Goal: Information Seeking & Learning: Learn about a topic

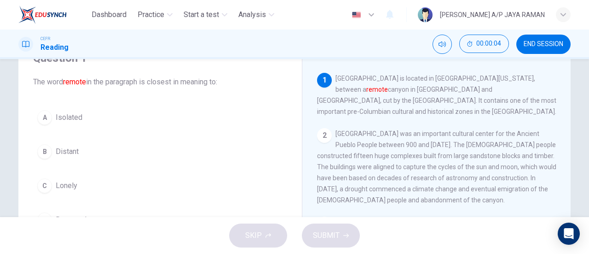
scroll to position [46, 0]
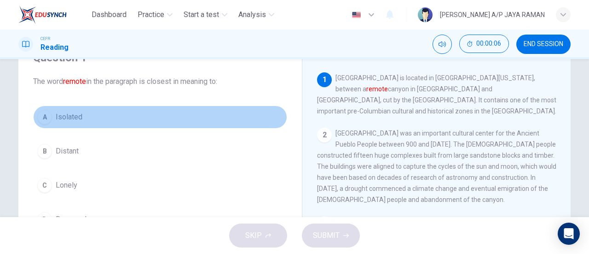
click at [91, 111] on button "A Isolated" at bounding box center [160, 116] width 254 height 23
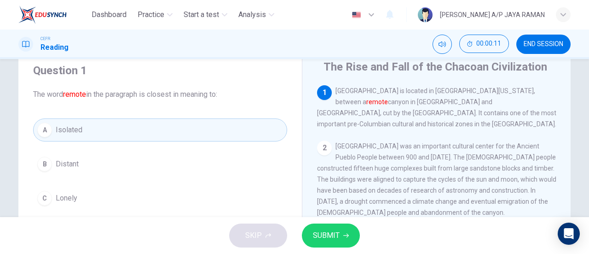
scroll to position [32, 0]
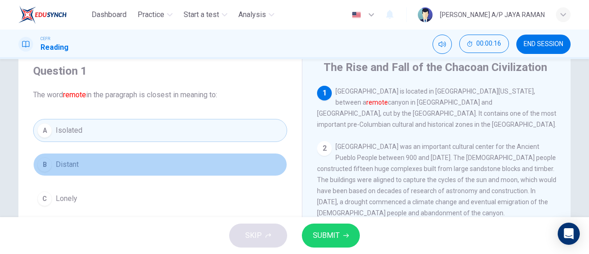
click at [104, 162] on button "B Distant" at bounding box center [160, 164] width 254 height 23
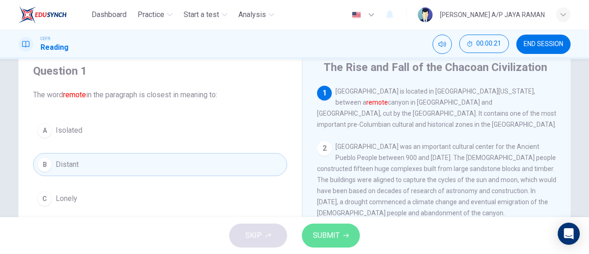
click at [328, 237] on span "SUBMIT" at bounding box center [326, 235] width 27 height 13
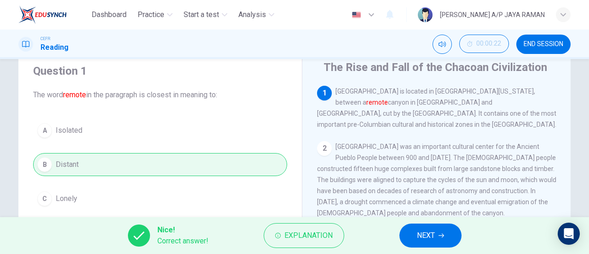
click at [442, 235] on icon "button" at bounding box center [442, 235] width 6 height 6
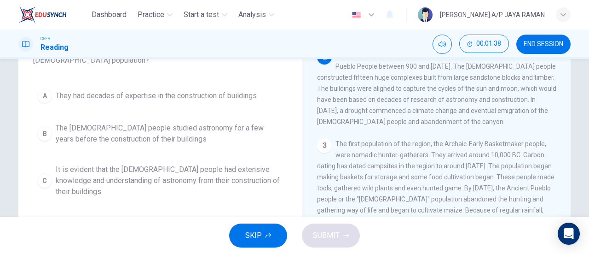
scroll to position [78, 0]
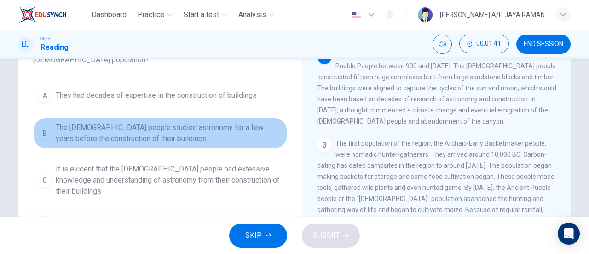
drag, startPoint x: 192, startPoint y: 127, endPoint x: 189, endPoint y: 139, distance: 11.6
click at [189, 139] on span "The Chacoan people studied astronomy for a few years before the construction of…" at bounding box center [169, 133] width 227 height 22
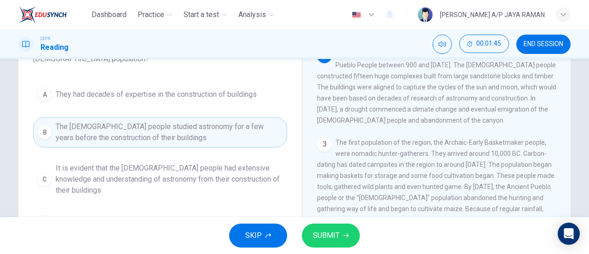
scroll to position [79, 0]
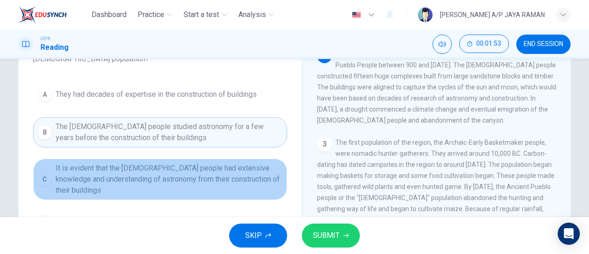
click at [264, 180] on span "It is evident that the Chacoan people had extensive knowledge and understanding…" at bounding box center [169, 178] width 227 height 33
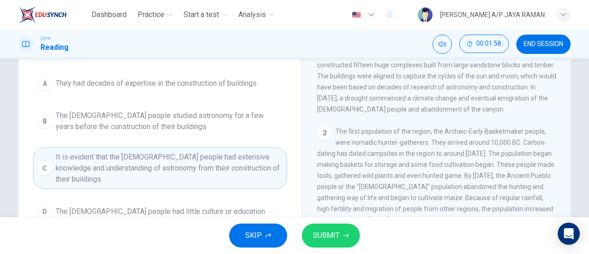
scroll to position [91, 0]
click at [331, 234] on span "SUBMIT" at bounding box center [326, 235] width 27 height 13
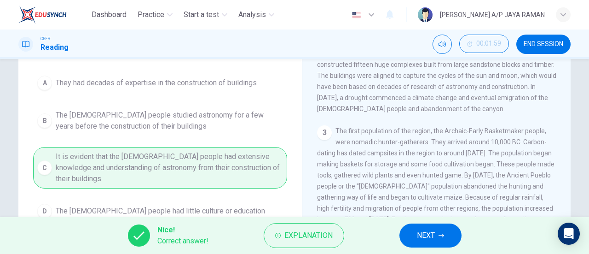
click at [400, 236] on button "NEXT" at bounding box center [431, 235] width 62 height 24
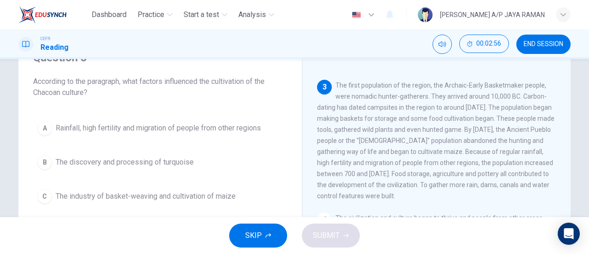
scroll to position [46, 0]
click at [158, 126] on span "Rainfall, high fertility and migration of people from other regions" at bounding box center [158, 127] width 205 height 11
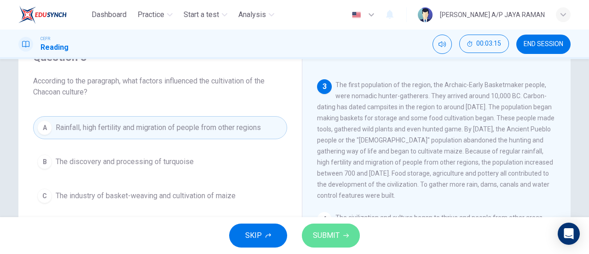
click at [345, 235] on icon "button" at bounding box center [346, 235] width 6 height 4
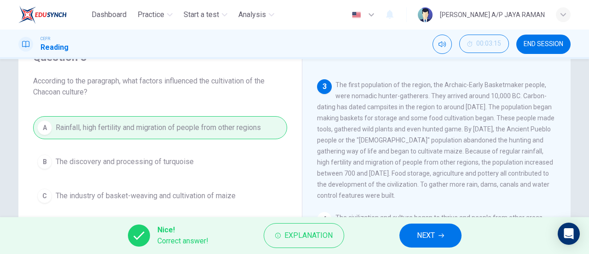
click at [424, 242] on button "NEXT" at bounding box center [431, 235] width 62 height 24
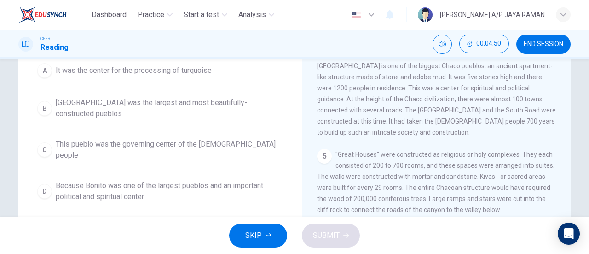
scroll to position [92, 0]
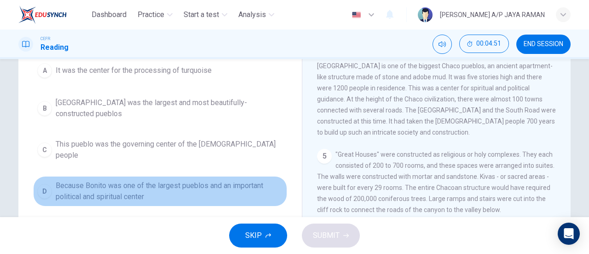
click at [218, 181] on span "Because Bonito was one of the largest pueblos and an important political and sp…" at bounding box center [169, 191] width 227 height 22
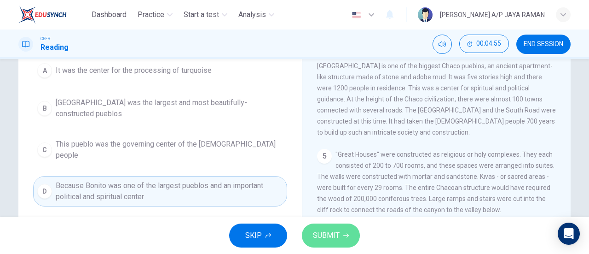
click at [328, 236] on span "SUBMIT" at bounding box center [326, 235] width 27 height 13
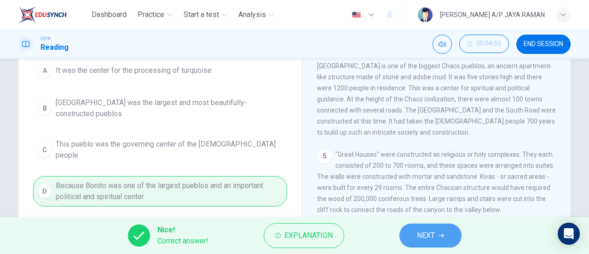
click at [454, 234] on button "NEXT" at bounding box center [431, 235] width 62 height 24
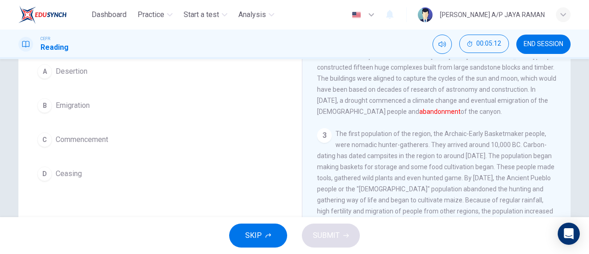
scroll to position [91, 0]
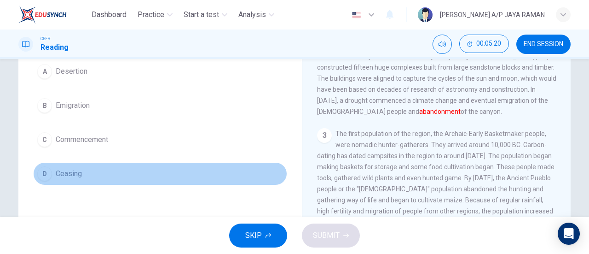
click at [94, 174] on button "D Ceasing" at bounding box center [160, 173] width 254 height 23
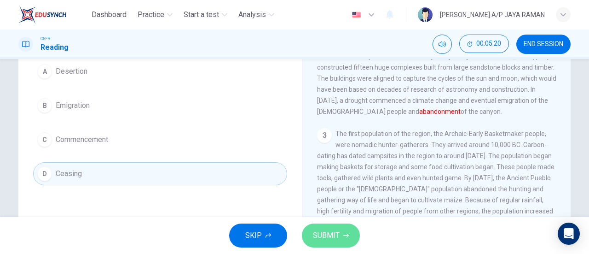
click at [331, 237] on span "SUBMIT" at bounding box center [326, 235] width 27 height 13
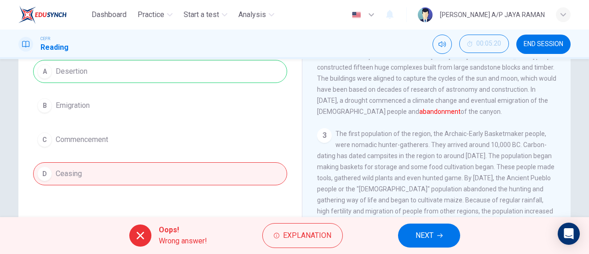
click at [423, 236] on span "NEXT" at bounding box center [425, 235] width 18 height 13
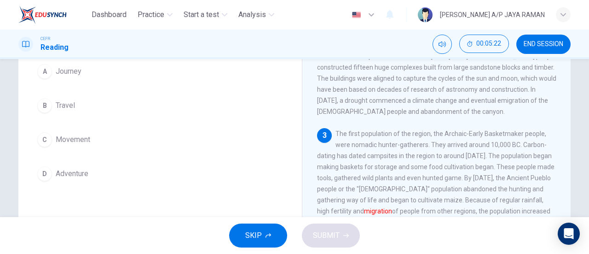
click at [100, 98] on button "B Travel" at bounding box center [160, 105] width 254 height 23
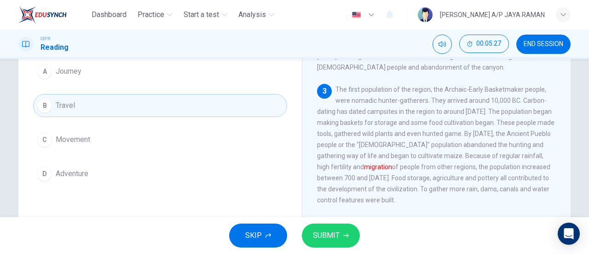
click at [342, 234] on button "SUBMIT" at bounding box center [331, 235] width 58 height 24
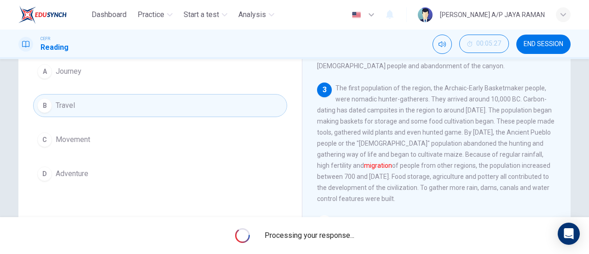
scroll to position [88, 0]
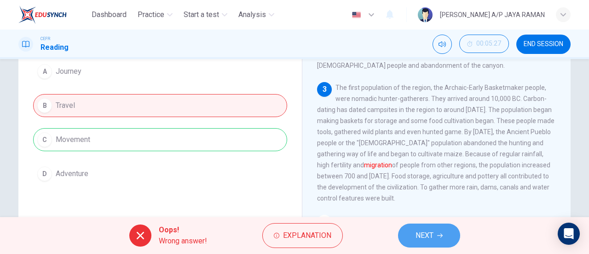
click at [451, 233] on button "NEXT" at bounding box center [429, 235] width 62 height 24
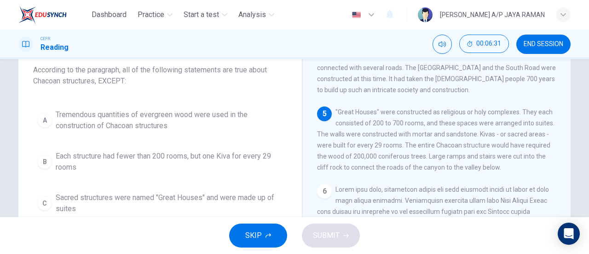
scroll to position [353, 0]
click at [225, 168] on span "Each structure had fewer than 200 rooms, but one Kiva for every 29 rooms" at bounding box center [169, 162] width 227 height 22
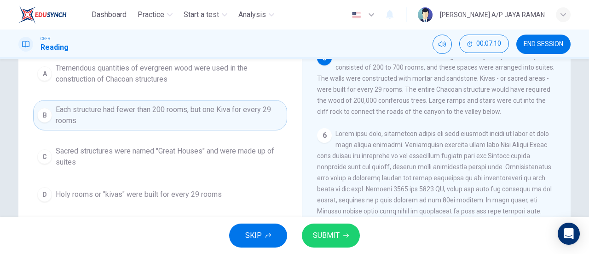
scroll to position [103, 0]
click at [348, 243] on button "SUBMIT" at bounding box center [331, 235] width 58 height 24
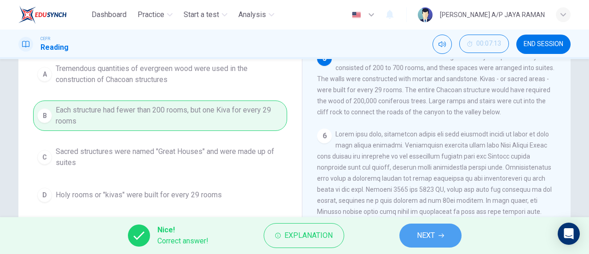
click at [411, 238] on button "NEXT" at bounding box center [431, 235] width 62 height 24
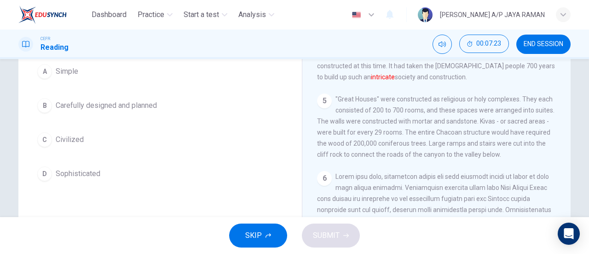
scroll to position [92, 0]
click at [108, 144] on button "C Civilized" at bounding box center [160, 138] width 254 height 23
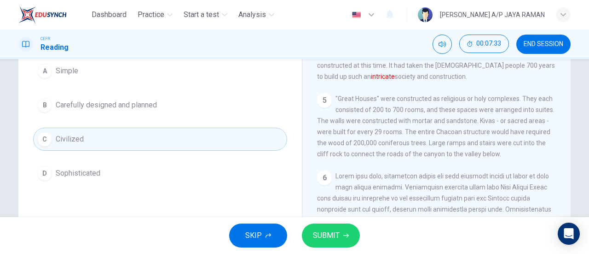
click at [329, 233] on span "SUBMIT" at bounding box center [326, 235] width 27 height 13
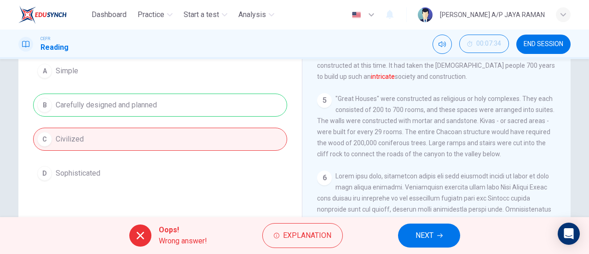
click at [436, 235] on button "NEXT" at bounding box center [429, 235] width 62 height 24
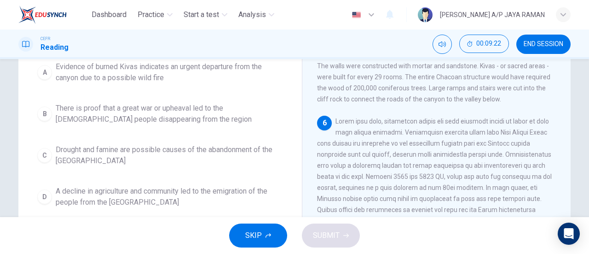
scroll to position [116, 0]
drag, startPoint x: 331, startPoint y: 185, endPoint x: 369, endPoint y: 180, distance: 38.5
click at [369, 180] on div "6" at bounding box center [436, 193] width 239 height 155
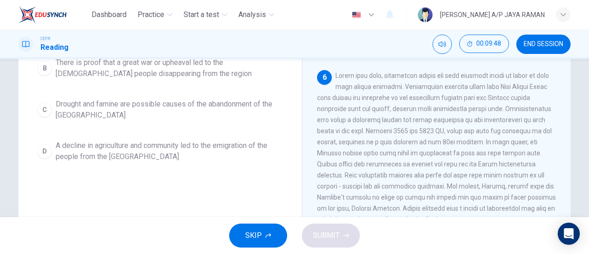
scroll to position [162, 0]
click at [194, 98] on span "Drought and famine are possible causes of the abandonment of the Sand Canyon" at bounding box center [169, 109] width 227 height 22
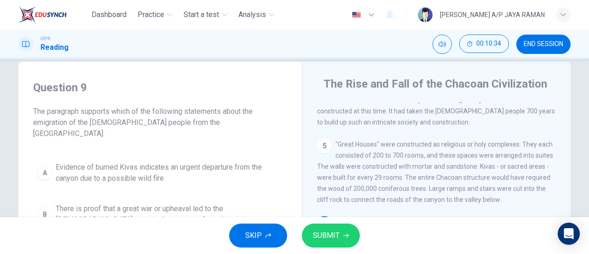
scroll to position [16, 0]
click at [333, 237] on span "SUBMIT" at bounding box center [326, 235] width 27 height 13
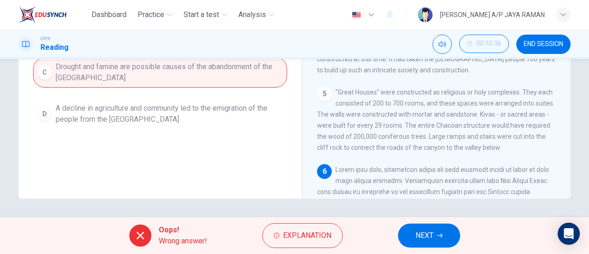
scroll to position [230, 0]
click at [431, 230] on span "NEXT" at bounding box center [425, 235] width 18 height 13
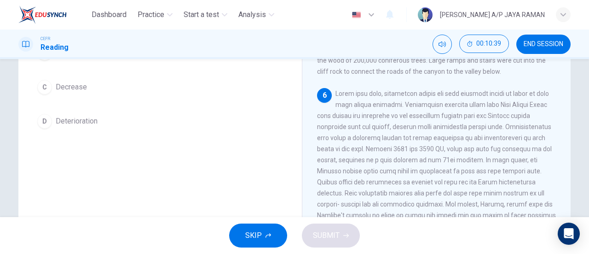
scroll to position [144, 0]
click at [84, 82] on button "C Decrease" at bounding box center [160, 86] width 254 height 23
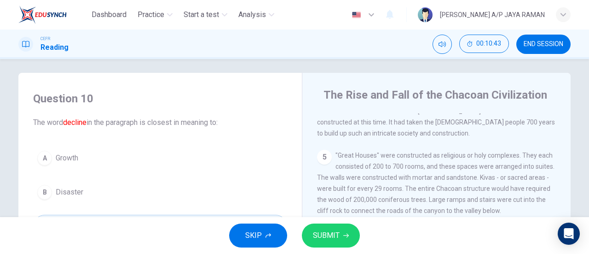
scroll to position [0, 0]
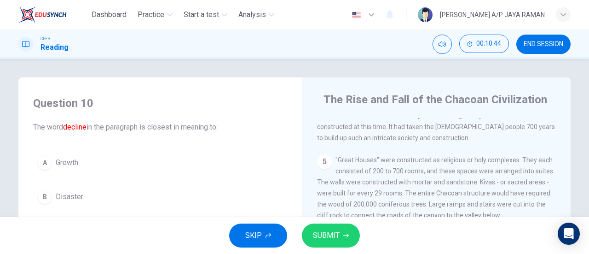
click at [331, 231] on span "SUBMIT" at bounding box center [326, 235] width 27 height 13
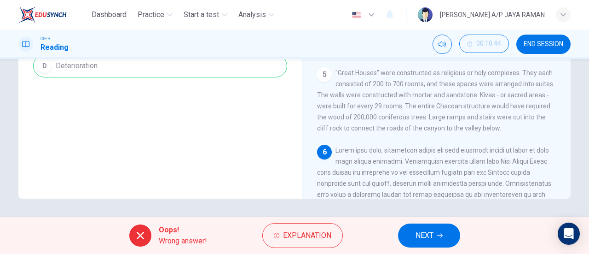
scroll to position [249, 0]
click at [419, 237] on span "NEXT" at bounding box center [425, 235] width 18 height 13
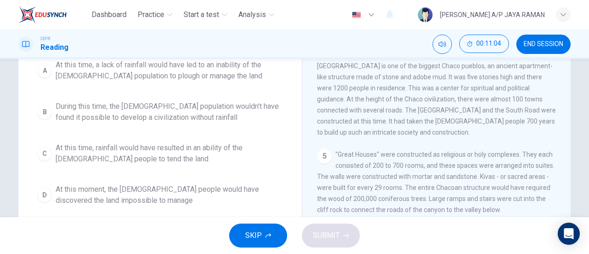
scroll to position [118, 0]
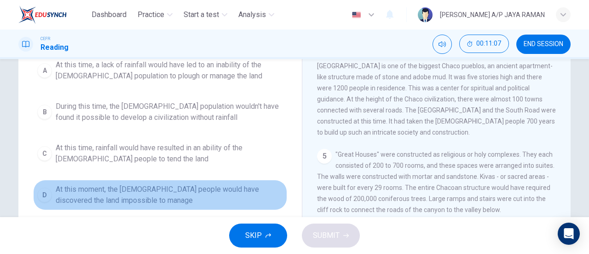
click at [224, 191] on span "At this moment, the Anasazi people would have discovered the land impossible to…" at bounding box center [169, 195] width 227 height 22
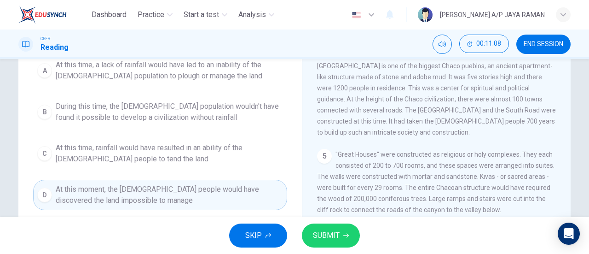
click at [324, 228] on button "SUBMIT" at bounding box center [331, 235] width 58 height 24
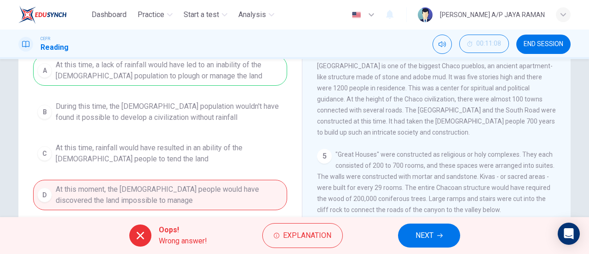
click at [417, 232] on span "NEXT" at bounding box center [425, 235] width 18 height 13
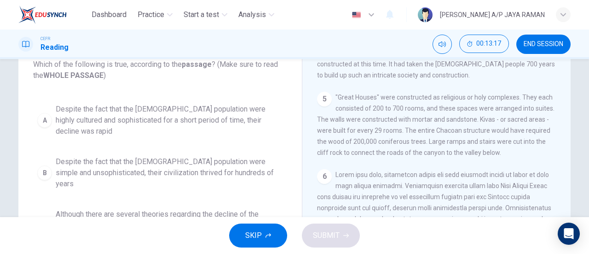
scroll to position [62, 0]
click at [259, 160] on span "Despite the fact that the Anasazi population were simple and unsophisticated, t…" at bounding box center [169, 173] width 227 height 33
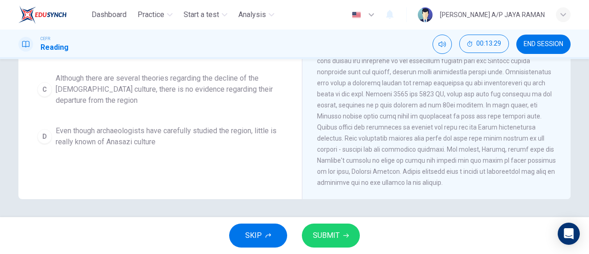
scroll to position [199, 0]
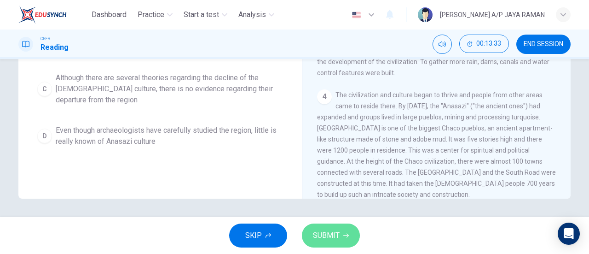
click at [312, 231] on button "SUBMIT" at bounding box center [331, 235] width 58 height 24
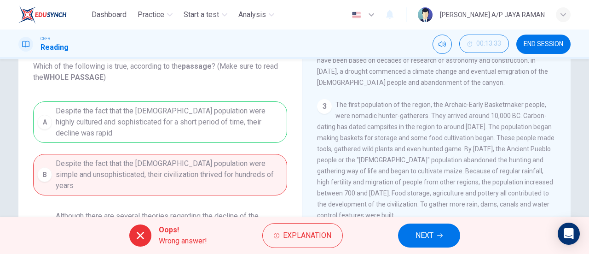
scroll to position [61, 0]
click at [439, 240] on button "NEXT" at bounding box center [429, 235] width 62 height 24
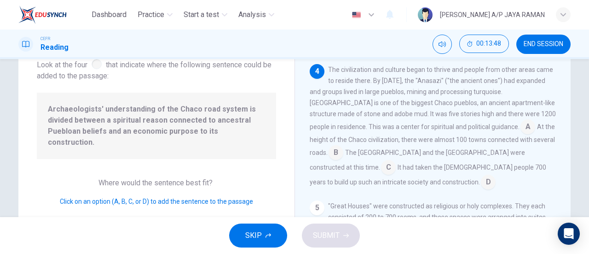
scroll to position [270, 0]
click at [521, 126] on input at bounding box center [528, 127] width 15 height 15
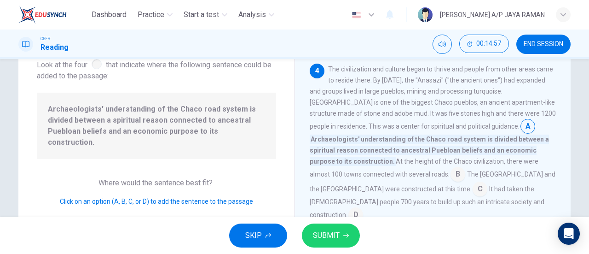
click at [342, 240] on button "SUBMIT" at bounding box center [331, 235] width 58 height 24
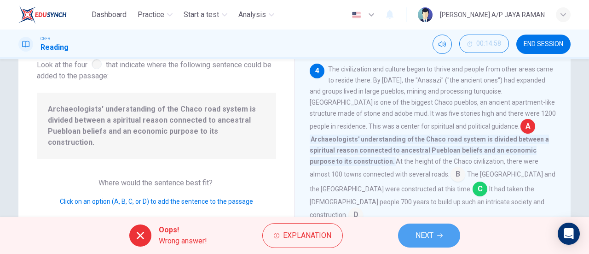
click at [411, 234] on button "NEXT" at bounding box center [429, 235] width 62 height 24
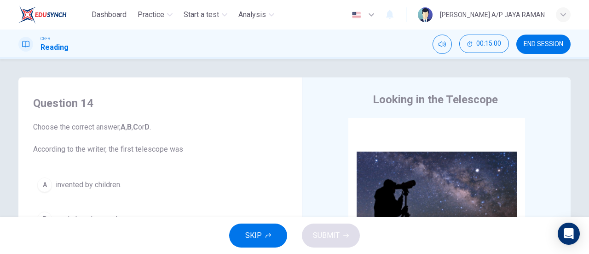
click at [538, 45] on span "END SESSION" at bounding box center [544, 44] width 40 height 7
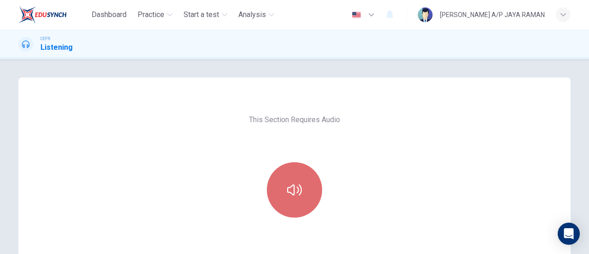
click at [298, 205] on button "button" at bounding box center [294, 189] width 55 height 55
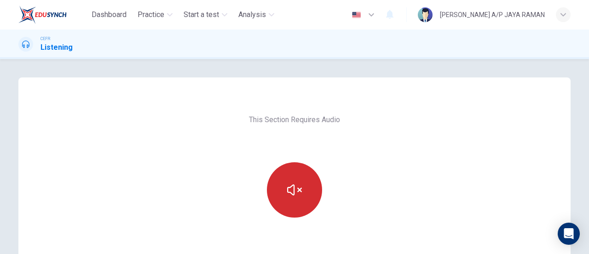
click at [298, 205] on button "button" at bounding box center [294, 189] width 55 height 55
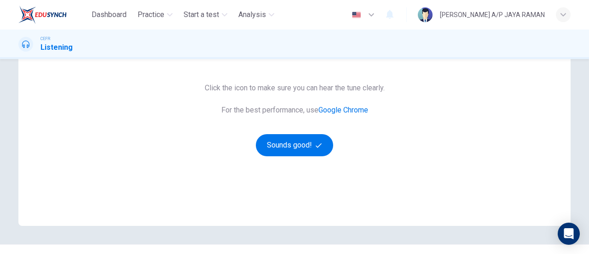
scroll to position [191, 0]
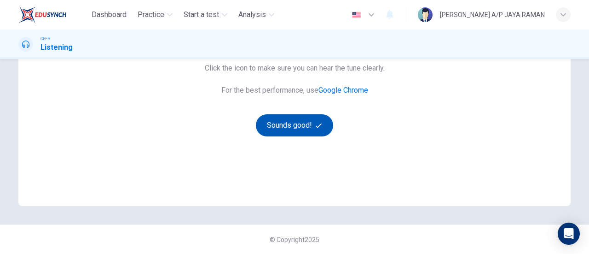
click at [301, 130] on button "Sounds good!" at bounding box center [294, 125] width 77 height 22
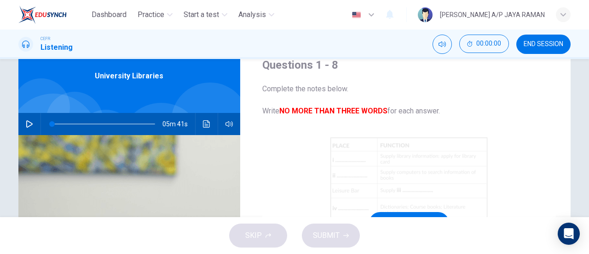
scroll to position [0, 0]
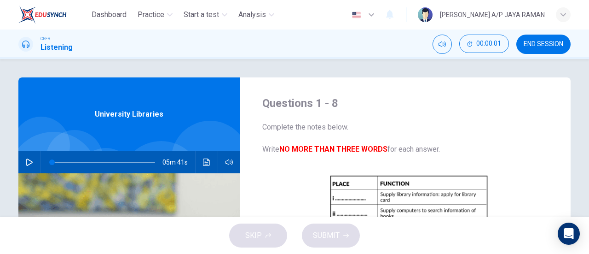
click at [26, 161] on icon "button" at bounding box center [29, 161] width 7 height 7
click at [28, 161] on icon "button" at bounding box center [29, 162] width 5 height 6
type input "2"
click at [558, 44] on span "END SESSION" at bounding box center [544, 44] width 40 height 7
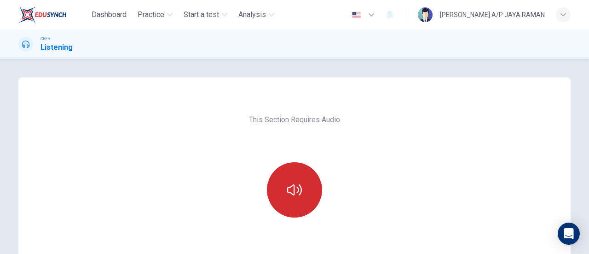
click at [285, 182] on button "button" at bounding box center [294, 189] width 55 height 55
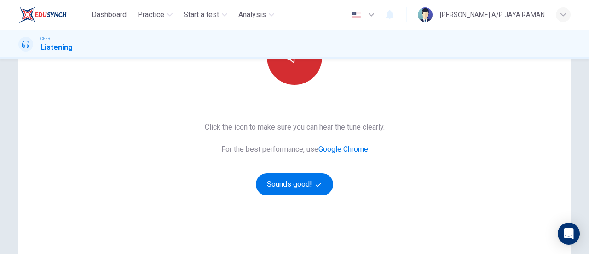
scroll to position [191, 0]
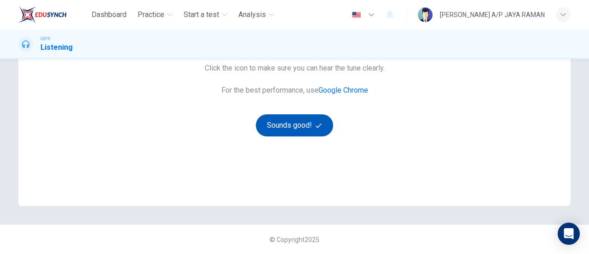
click at [297, 127] on button "Sounds good!" at bounding box center [294, 125] width 77 height 22
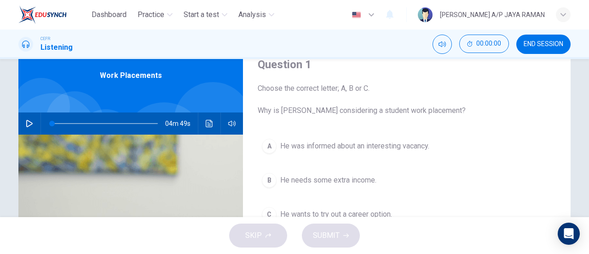
scroll to position [0, 0]
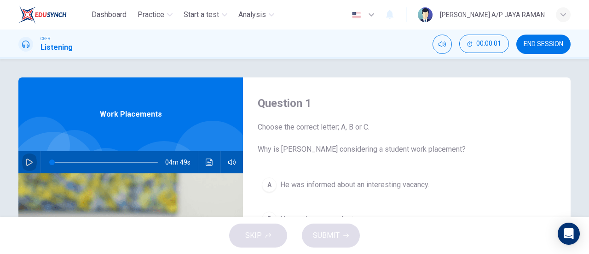
click at [27, 163] on icon "button" at bounding box center [29, 161] width 7 height 7
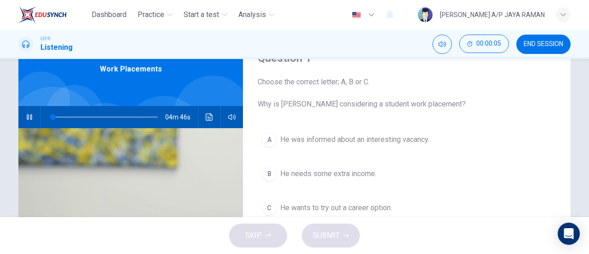
scroll to position [46, 0]
click at [446, 137] on button "A He was informed about an interesting vacancy." at bounding box center [407, 138] width 298 height 23
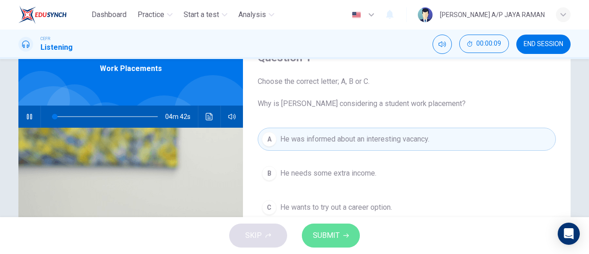
click at [350, 241] on button "SUBMIT" at bounding box center [331, 235] width 58 height 24
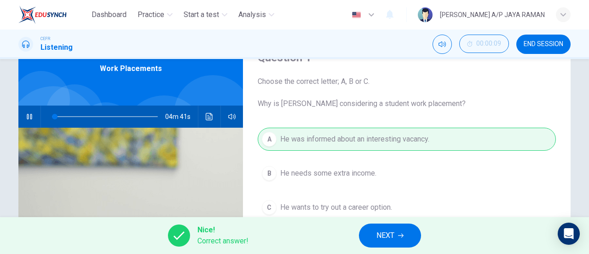
click at [387, 237] on span "NEXT" at bounding box center [385, 235] width 18 height 13
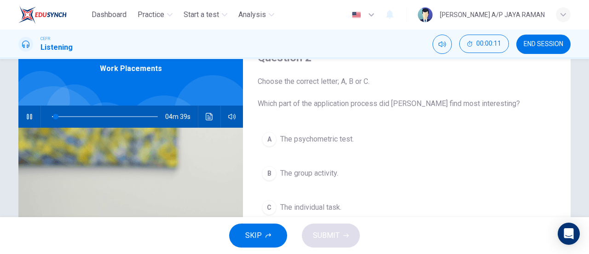
click at [342, 168] on button "B The group activity." at bounding box center [407, 173] width 298 height 23
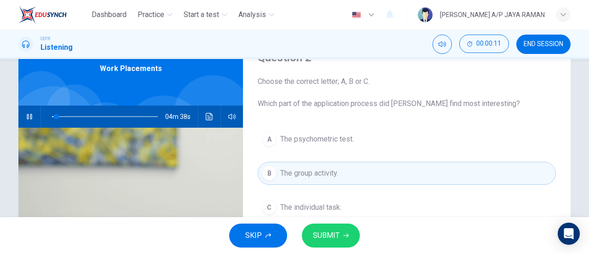
click at [326, 231] on span "SUBMIT" at bounding box center [326, 235] width 27 height 13
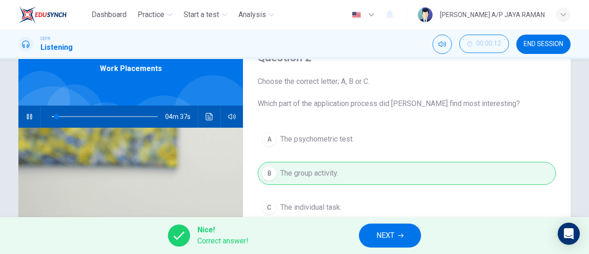
click at [404, 237] on button "NEXT" at bounding box center [390, 235] width 62 height 24
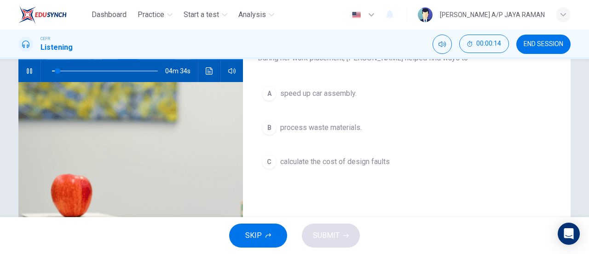
scroll to position [91, 0]
click at [378, 127] on button "B process waste materials." at bounding box center [407, 127] width 298 height 23
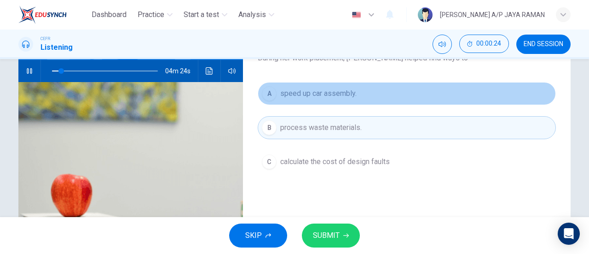
click at [329, 96] on span "speed up car assembly." at bounding box center [318, 93] width 76 height 11
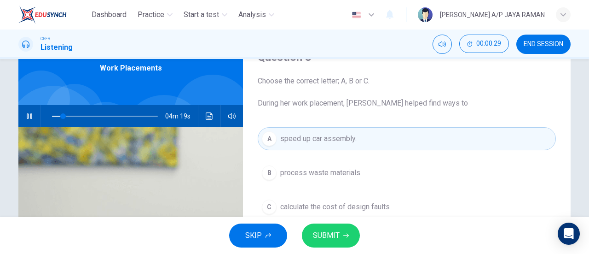
scroll to position [46, 0]
click at [66, 114] on span at bounding box center [68, 116] width 6 height 6
click at [75, 114] on span at bounding box center [78, 116] width 6 height 6
click at [349, 227] on button "SUBMIT" at bounding box center [331, 235] width 58 height 24
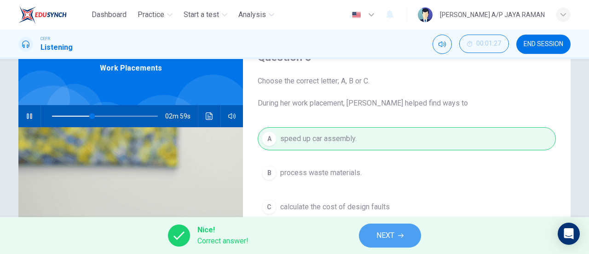
click at [392, 232] on span "NEXT" at bounding box center [385, 235] width 18 height 13
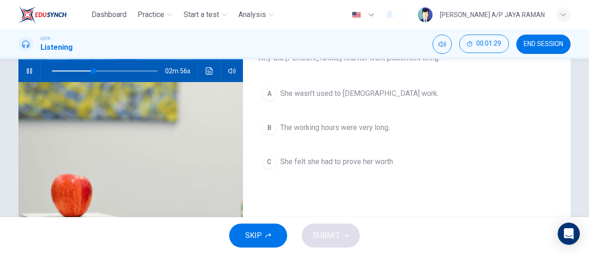
scroll to position [91, 0]
click at [336, 161] on span "She felt she had to prove her worth" at bounding box center [336, 161] width 113 height 11
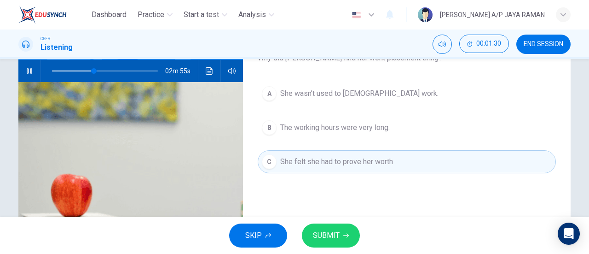
click at [335, 225] on button "SUBMIT" at bounding box center [331, 235] width 58 height 24
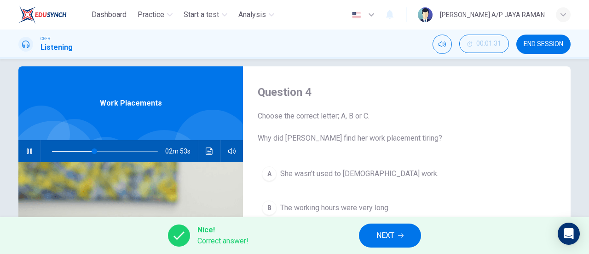
scroll to position [10, 0]
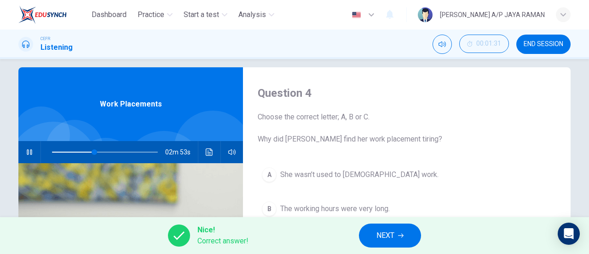
click at [400, 237] on icon "button" at bounding box center [401, 235] width 6 height 6
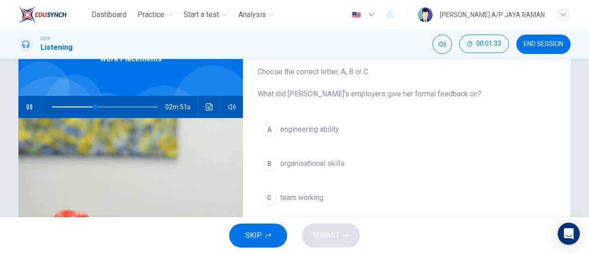
scroll to position [55, 0]
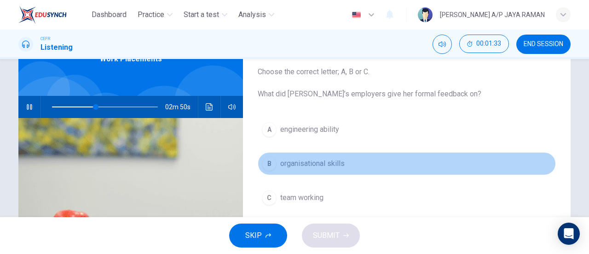
click at [340, 166] on span "organisational skills" at bounding box center [312, 163] width 64 height 11
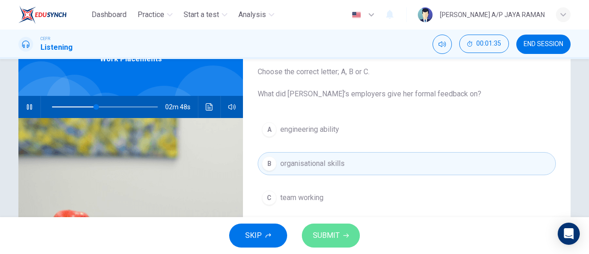
click at [337, 233] on span "SUBMIT" at bounding box center [326, 235] width 27 height 13
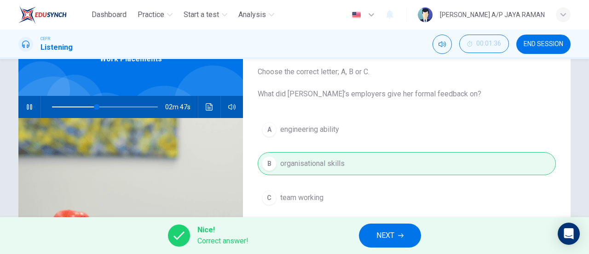
click at [389, 236] on span "NEXT" at bounding box center [385, 235] width 18 height 13
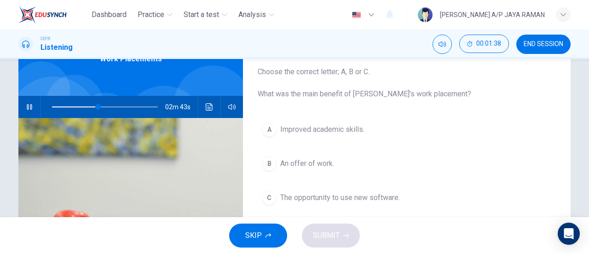
click at [338, 159] on button "B An offer of work." at bounding box center [407, 163] width 298 height 23
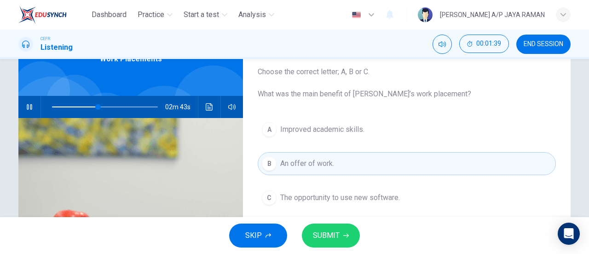
click at [337, 233] on span "SUBMIT" at bounding box center [326, 235] width 27 height 13
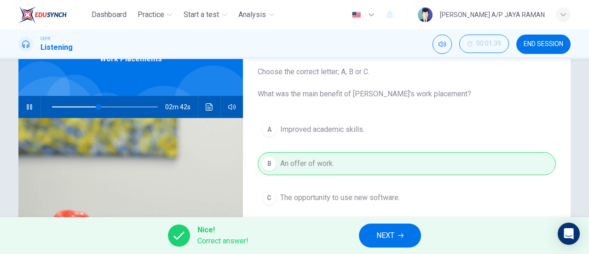
click at [385, 240] on span "NEXT" at bounding box center [385, 235] width 18 height 13
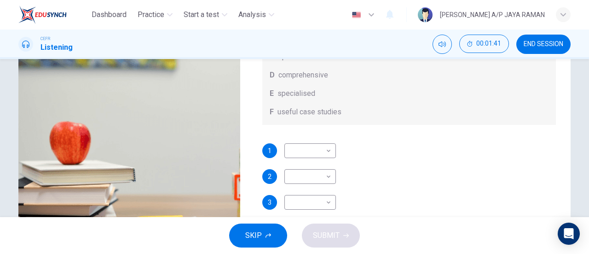
scroll to position [199, 0]
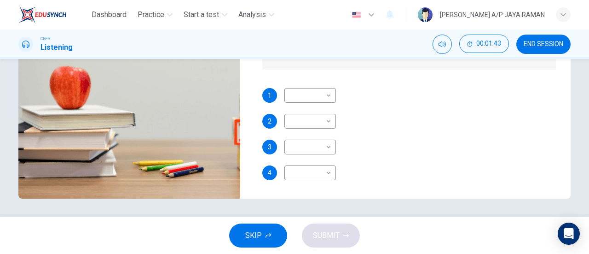
click at [265, 227] on button "SKIP" at bounding box center [258, 235] width 58 height 24
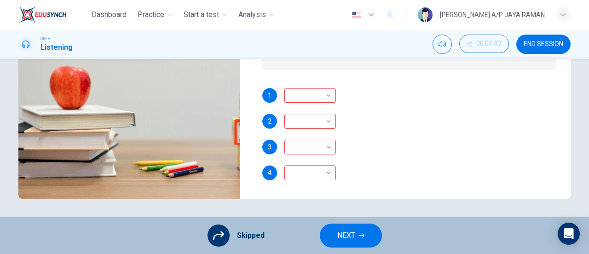
type input "46"
click at [350, 231] on span "NEXT" at bounding box center [346, 235] width 18 height 13
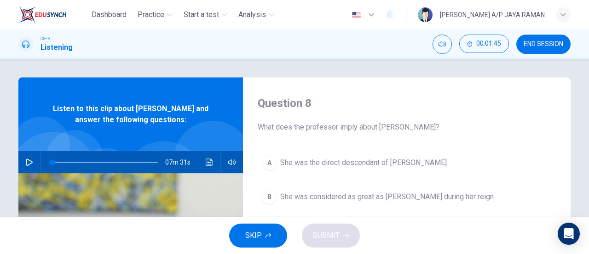
click at [262, 228] on button "SKIP" at bounding box center [258, 235] width 58 height 24
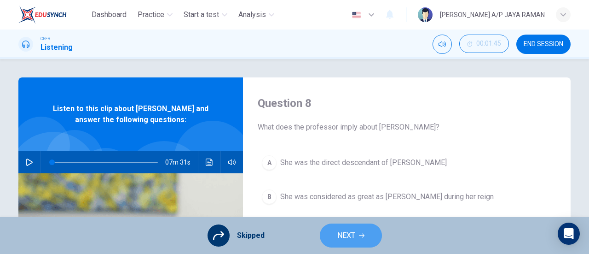
click at [346, 234] on span "NEXT" at bounding box center [346, 235] width 18 height 13
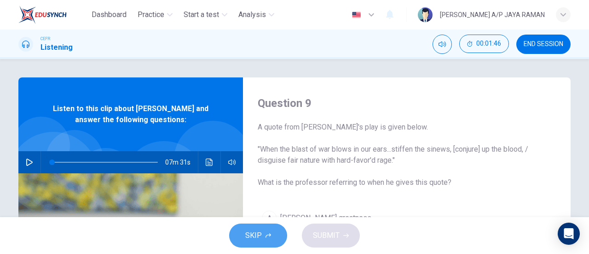
click at [269, 238] on icon "button" at bounding box center [269, 235] width 6 height 6
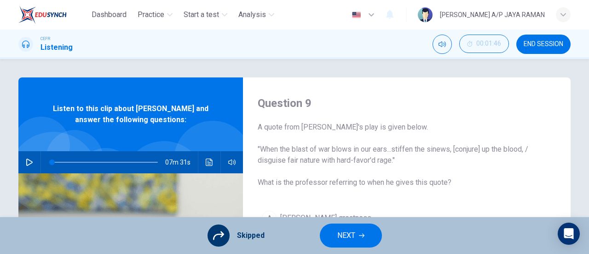
click at [343, 238] on span "NEXT" at bounding box center [346, 235] width 18 height 13
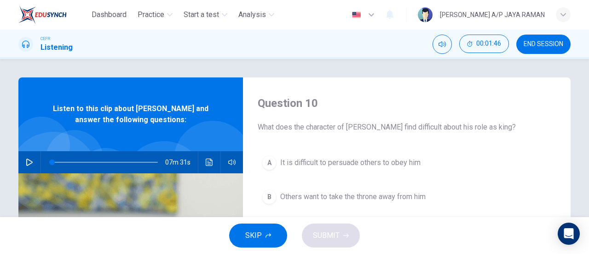
click at [259, 240] on span "SKIP" at bounding box center [253, 235] width 17 height 13
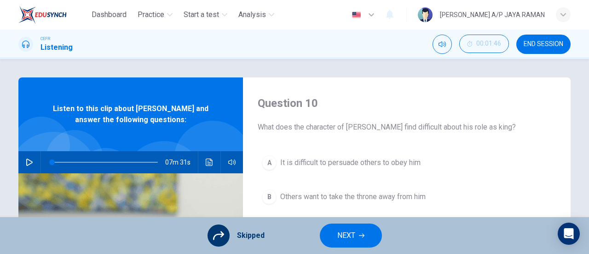
click at [365, 238] on button "NEXT" at bounding box center [351, 235] width 62 height 24
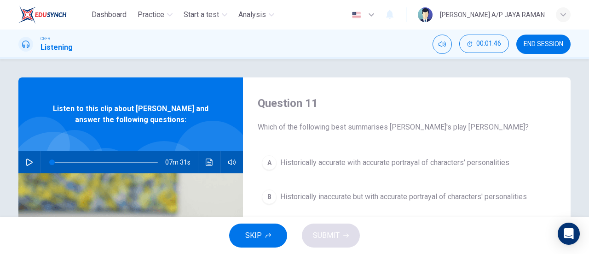
click at [262, 237] on button "SKIP" at bounding box center [258, 235] width 58 height 24
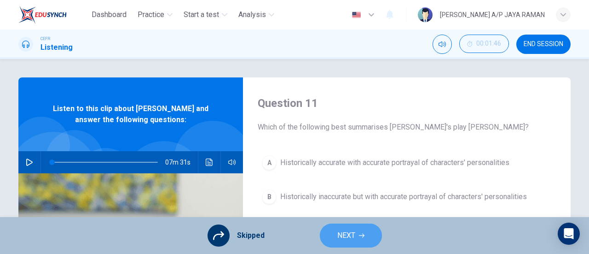
click at [343, 237] on span "NEXT" at bounding box center [346, 235] width 18 height 13
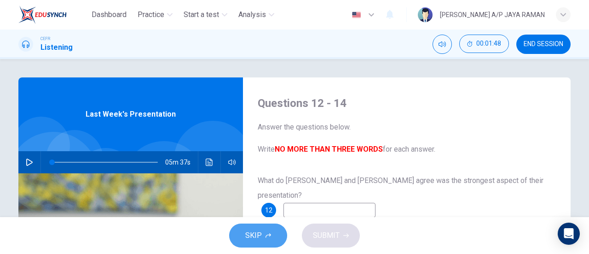
click at [267, 241] on button "SKIP" at bounding box center [258, 235] width 58 height 24
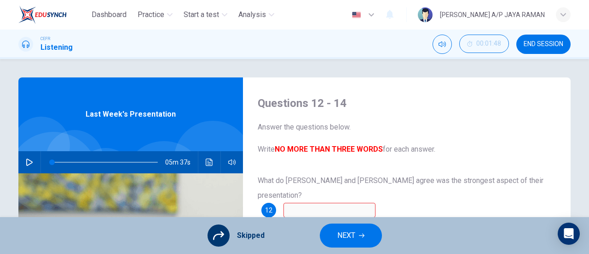
click at [354, 237] on span "NEXT" at bounding box center [346, 235] width 18 height 13
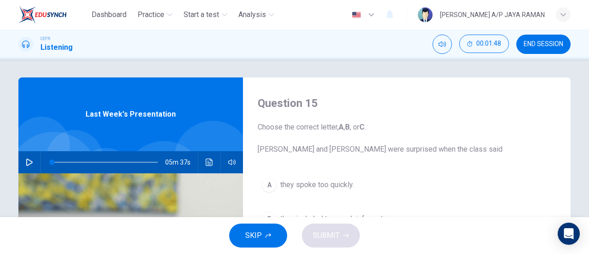
click at [270, 238] on button "SKIP" at bounding box center [258, 235] width 58 height 24
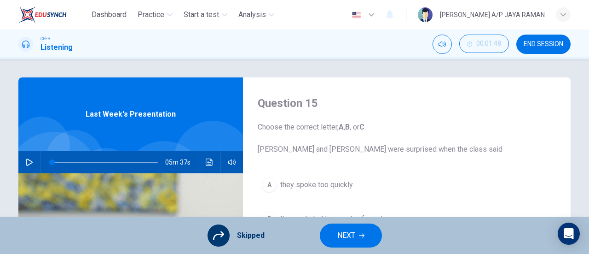
click at [333, 238] on button "NEXT" at bounding box center [351, 235] width 62 height 24
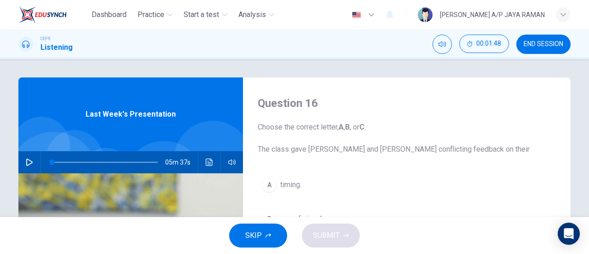
click at [272, 242] on button "SKIP" at bounding box center [258, 235] width 58 height 24
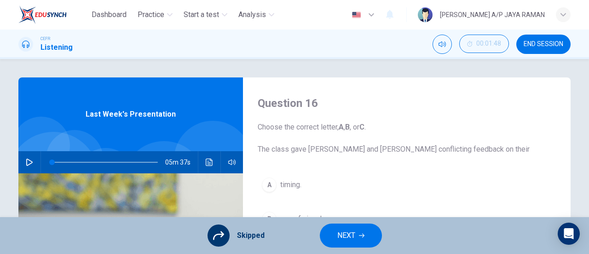
click at [333, 239] on button "NEXT" at bounding box center [351, 235] width 62 height 24
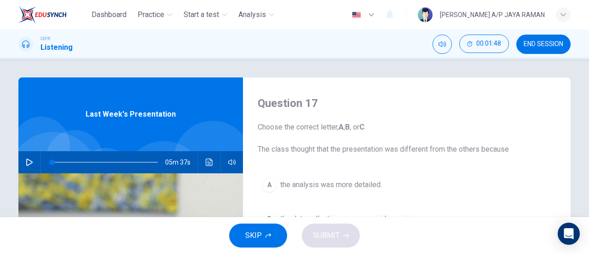
click at [280, 238] on button "SKIP" at bounding box center [258, 235] width 58 height 24
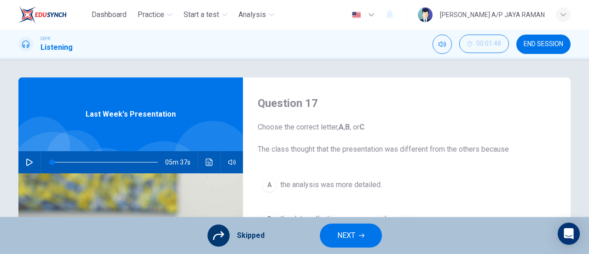
click at [337, 234] on span "NEXT" at bounding box center [346, 235] width 18 height 13
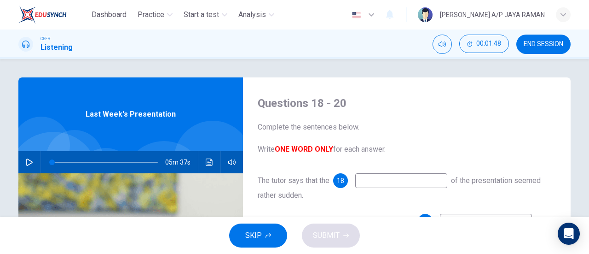
click at [262, 230] on button "SKIP" at bounding box center [258, 235] width 58 height 24
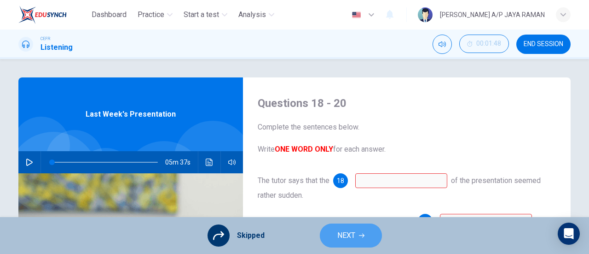
click at [335, 232] on button "NEXT" at bounding box center [351, 235] width 62 height 24
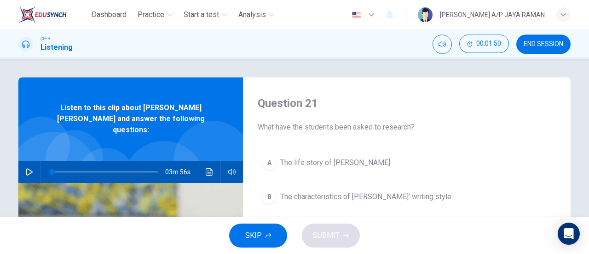
click at [26, 168] on icon "button" at bounding box center [29, 171] width 7 height 7
type input "1"
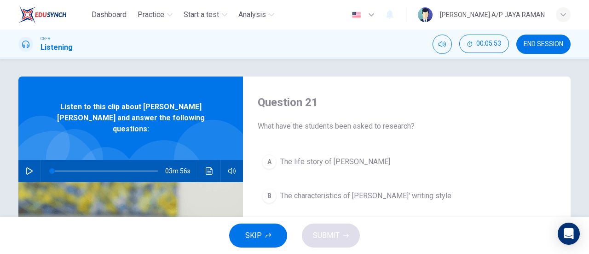
scroll to position [0, 0]
click at [26, 168] on icon "button" at bounding box center [29, 171] width 7 height 7
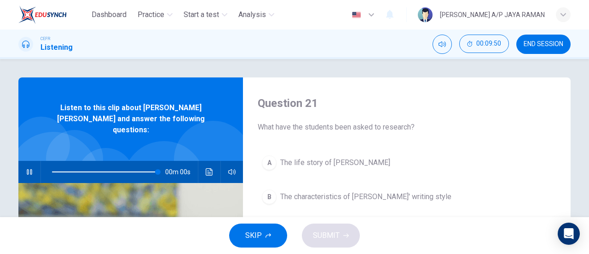
type input "0"
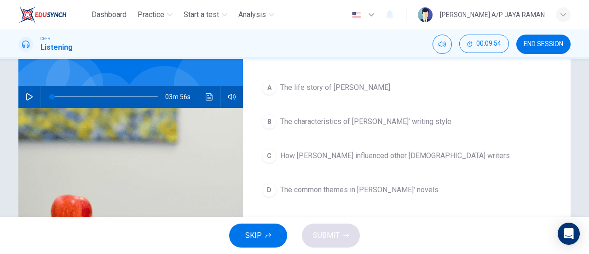
scroll to position [75, 0]
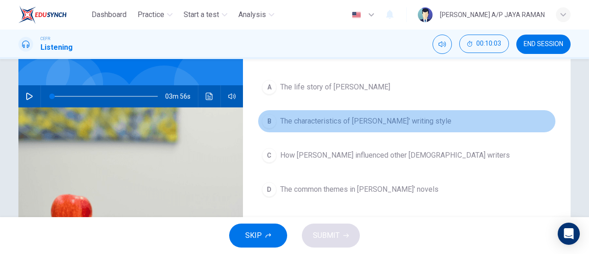
click at [452, 123] on button "B The characteristics of [PERSON_NAME]' writing style" at bounding box center [407, 121] width 298 height 23
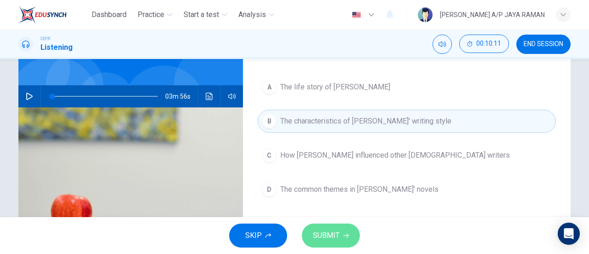
click at [330, 239] on span "SUBMIT" at bounding box center [326, 235] width 27 height 13
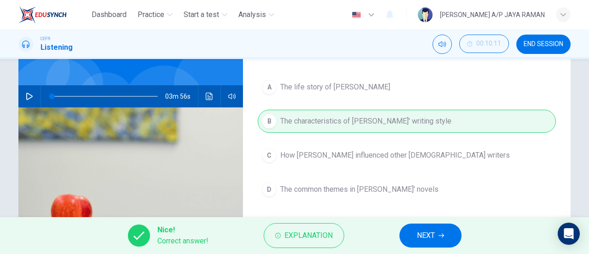
click at [443, 237] on icon "button" at bounding box center [442, 235] width 6 height 6
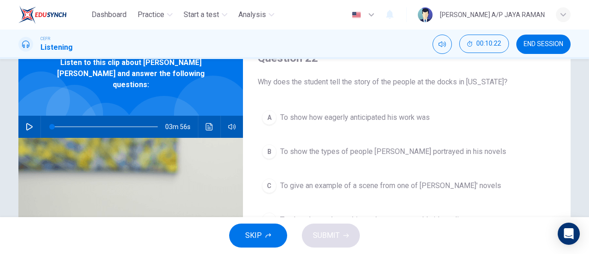
scroll to position [46, 0]
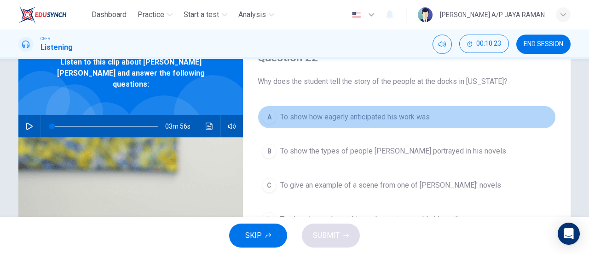
click at [415, 118] on span "To show how eagerly anticipated his work was" at bounding box center [355, 116] width 150 height 11
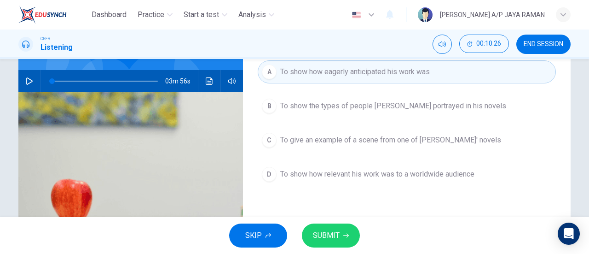
scroll to position [91, 0]
click at [344, 238] on icon "button" at bounding box center [346, 235] width 6 height 6
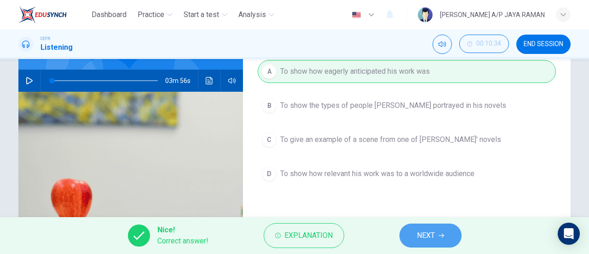
click at [428, 237] on span "NEXT" at bounding box center [426, 235] width 18 height 13
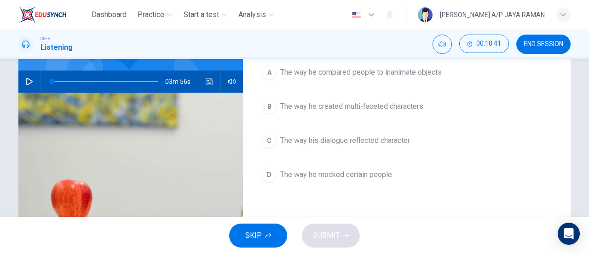
scroll to position [91, 0]
click at [363, 79] on button "A The way he compared people to inanimate objects" at bounding box center [407, 71] width 298 height 23
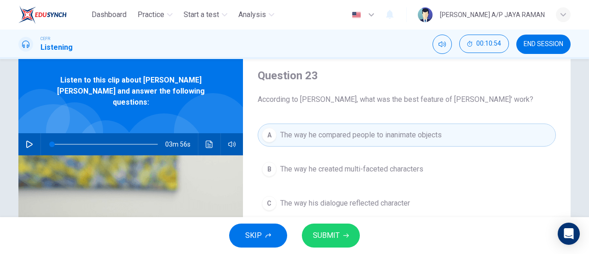
scroll to position [0, 0]
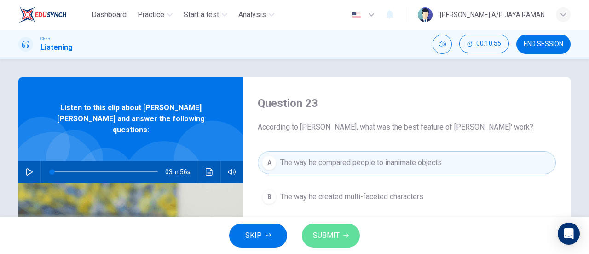
click at [347, 236] on icon "button" at bounding box center [346, 235] width 6 height 6
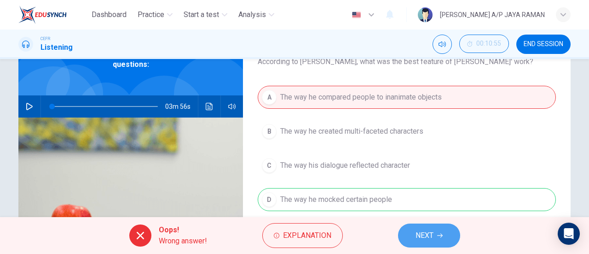
click at [449, 233] on button "NEXT" at bounding box center [429, 235] width 62 height 24
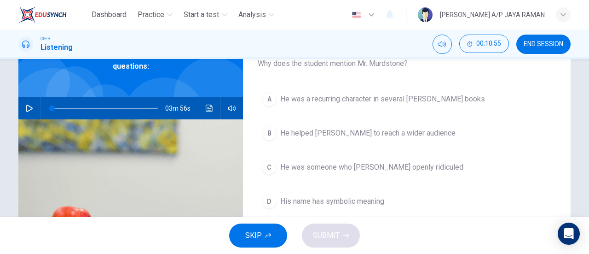
scroll to position [63, 0]
click at [345, 202] on span "His name has symbolic meaning" at bounding box center [332, 201] width 104 height 11
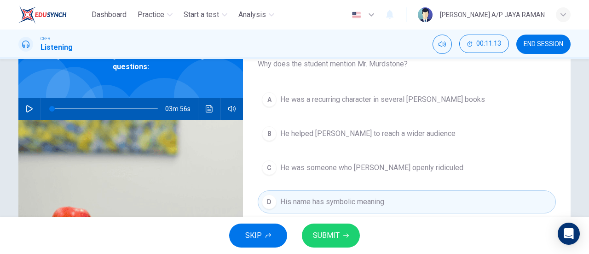
click at [349, 236] on div "SKIP SUBMIT" at bounding box center [294, 235] width 589 height 37
click at [349, 236] on button "SUBMIT" at bounding box center [331, 235] width 58 height 24
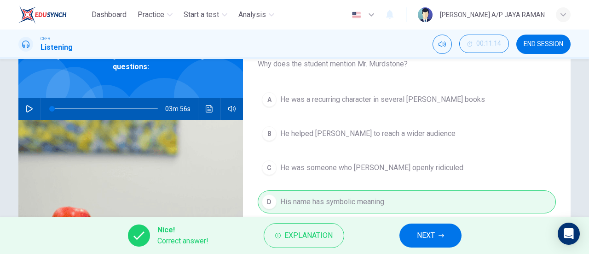
click at [431, 233] on span "NEXT" at bounding box center [426, 235] width 18 height 13
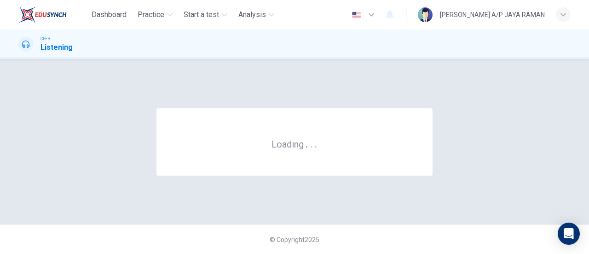
scroll to position [0, 0]
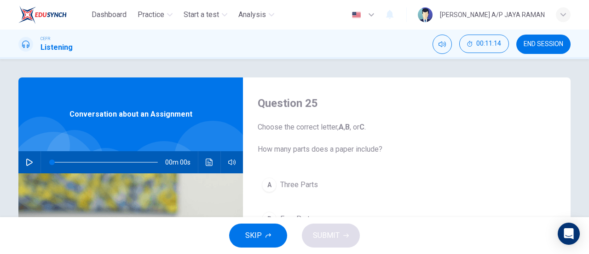
drag, startPoint x: 550, startPoint y: 31, endPoint x: 545, endPoint y: 41, distance: 11.1
click at [550, 32] on div "CEFR Listening 00:11:14 END SESSION" at bounding box center [294, 43] width 589 height 29
click at [545, 42] on span "END SESSION" at bounding box center [544, 44] width 40 height 7
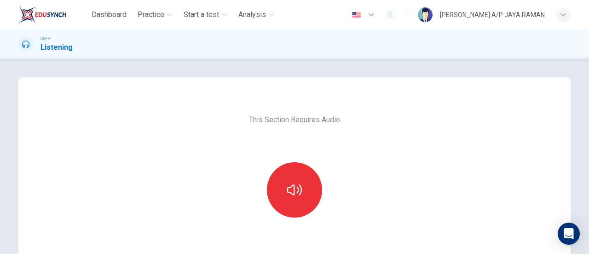
click at [252, 191] on div at bounding box center [294, 189] width 99 height 55
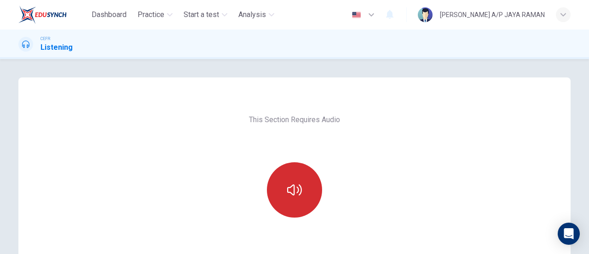
click at [268, 192] on button "button" at bounding box center [294, 189] width 55 height 55
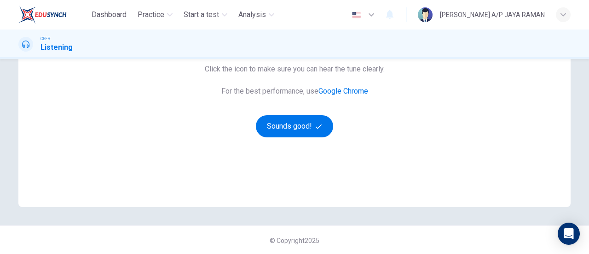
scroll to position [191, 0]
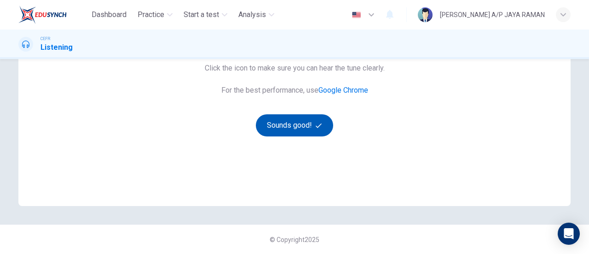
click at [297, 118] on button "Sounds good!" at bounding box center [294, 125] width 77 height 22
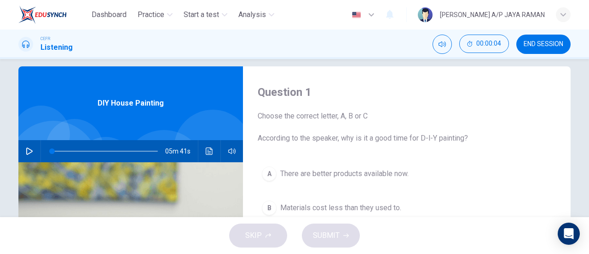
scroll to position [0, 0]
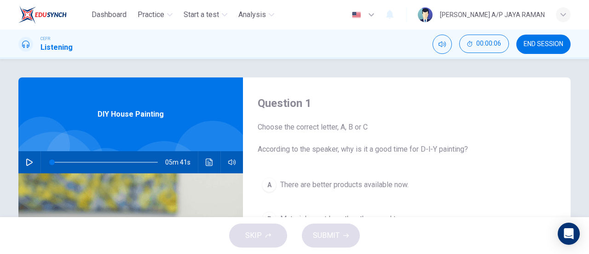
click at [547, 46] on span "END SESSION" at bounding box center [544, 44] width 40 height 7
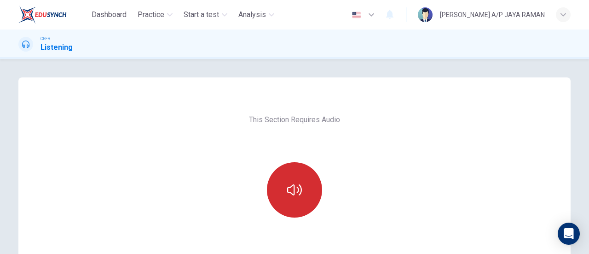
click at [294, 194] on icon "button" at bounding box center [294, 189] width 15 height 15
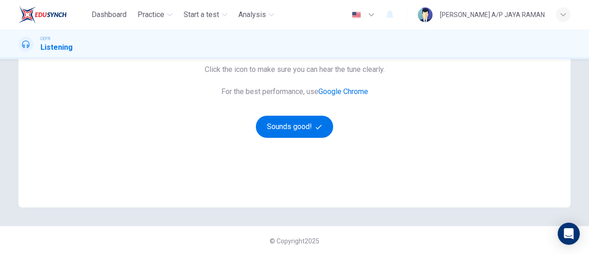
scroll to position [191, 0]
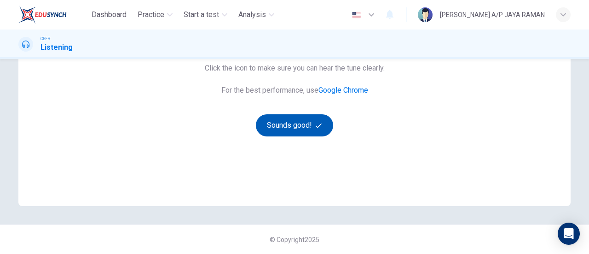
click at [282, 116] on button "Sounds good!" at bounding box center [294, 125] width 77 height 22
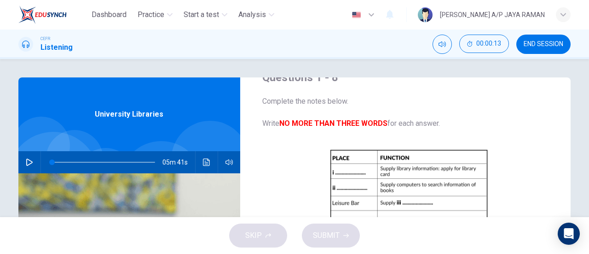
scroll to position [0, 0]
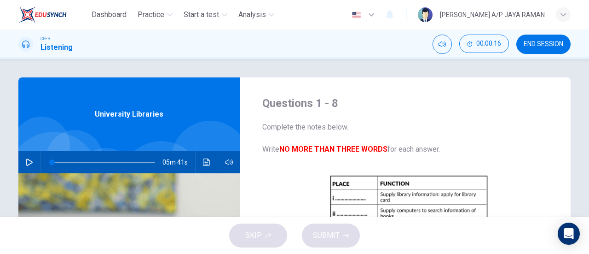
click at [559, 41] on span "END SESSION" at bounding box center [544, 44] width 40 height 7
